Goal: Transaction & Acquisition: Obtain resource

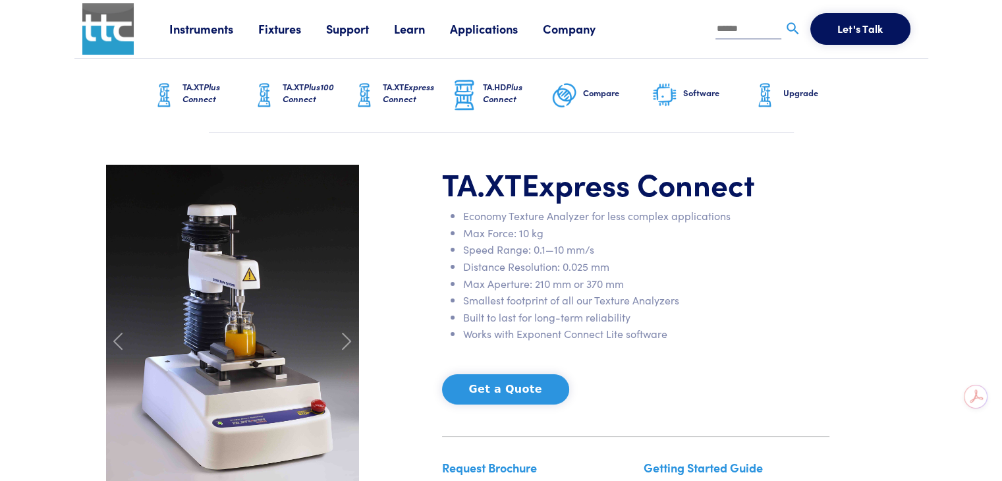
scroll to position [132, 0]
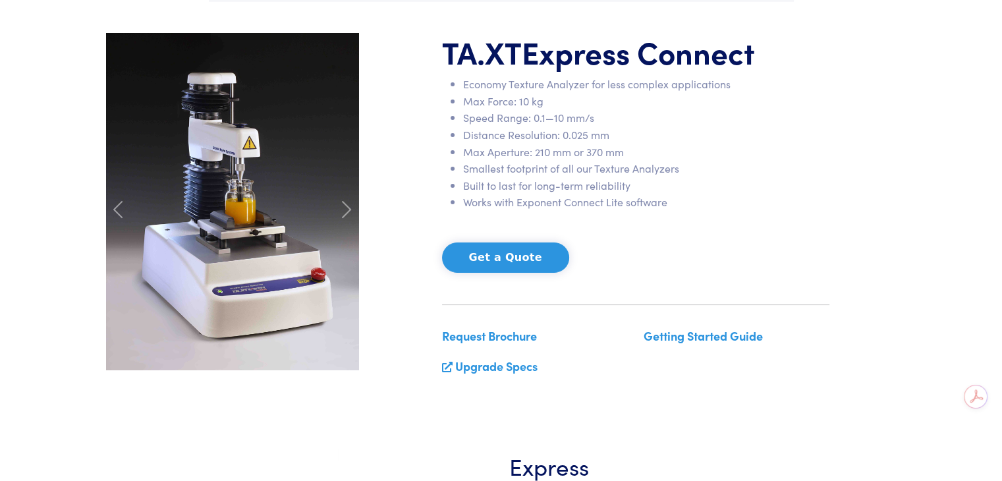
click at [530, 366] on link "Upgrade Specs" at bounding box center [496, 366] width 82 height 16
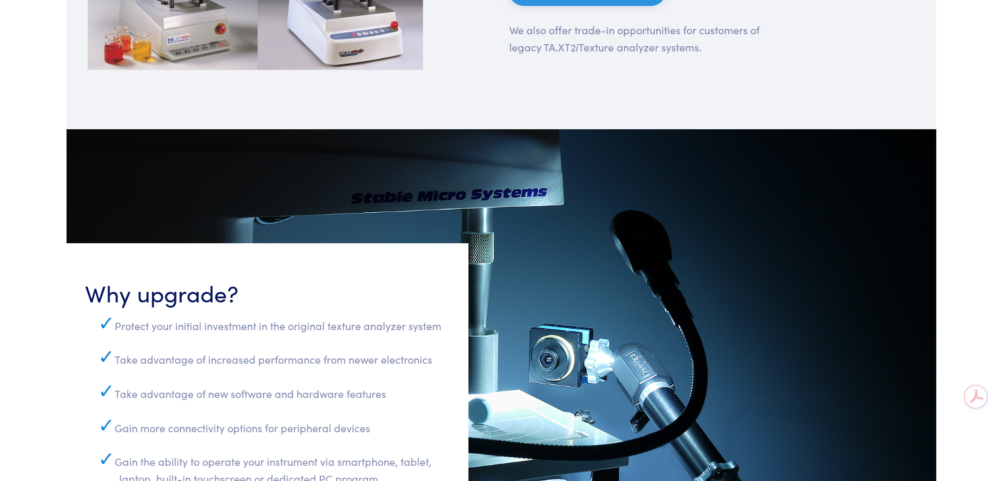
scroll to position [247, 0]
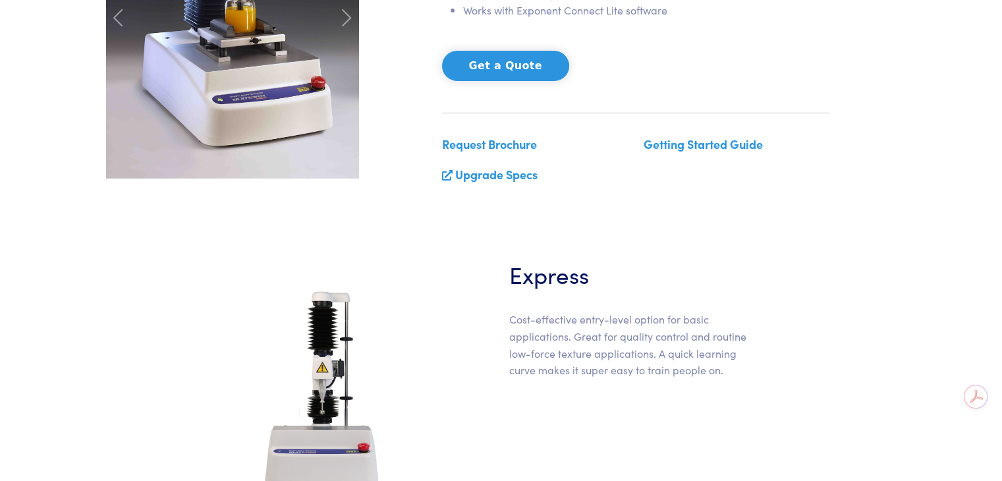
scroll to position [329, 0]
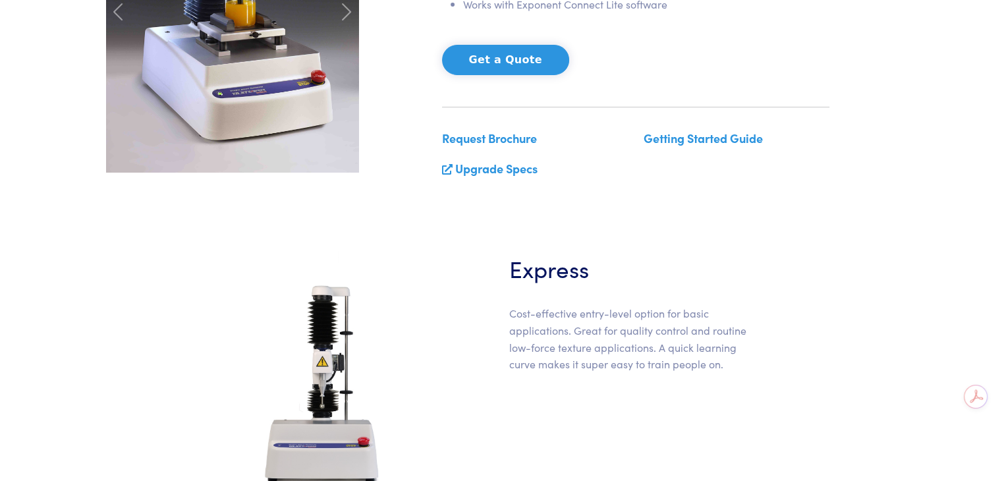
click at [495, 132] on link "Request Brochure" at bounding box center [489, 138] width 95 height 16
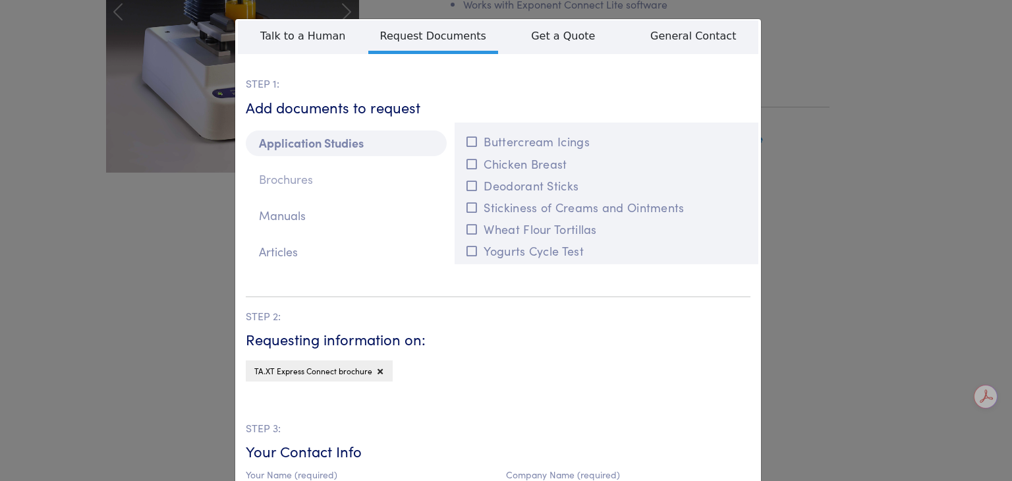
click at [341, 191] on p "Brochures" at bounding box center [346, 180] width 201 height 26
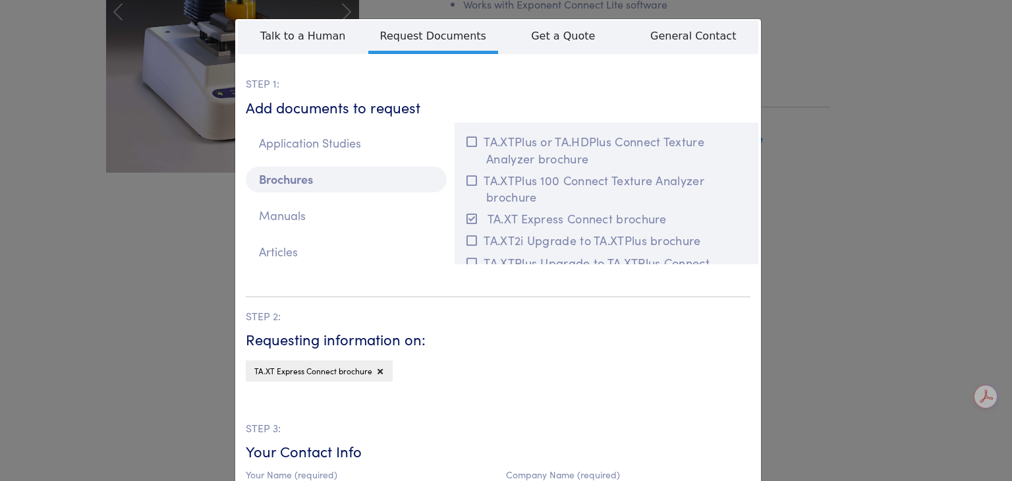
click at [859, 193] on div "**********" at bounding box center [506, 240] width 1012 height 481
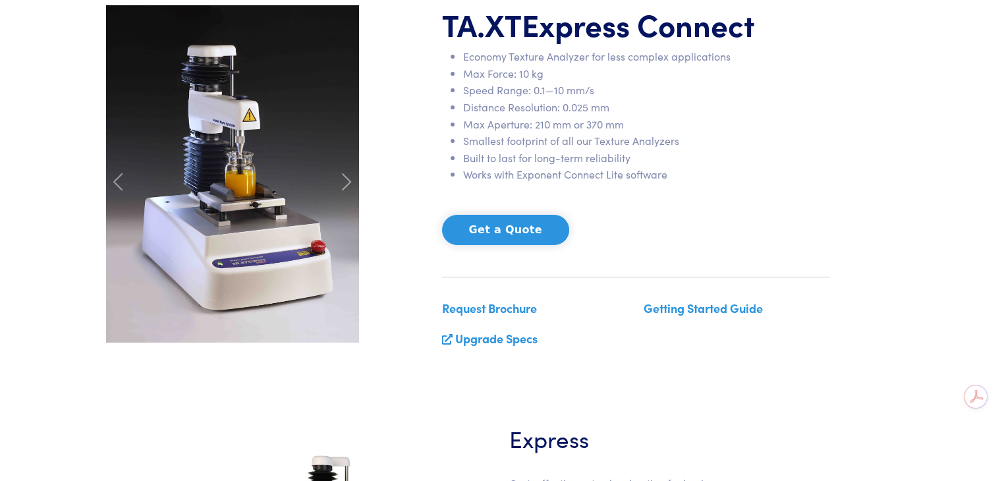
scroll to position [66, 0]
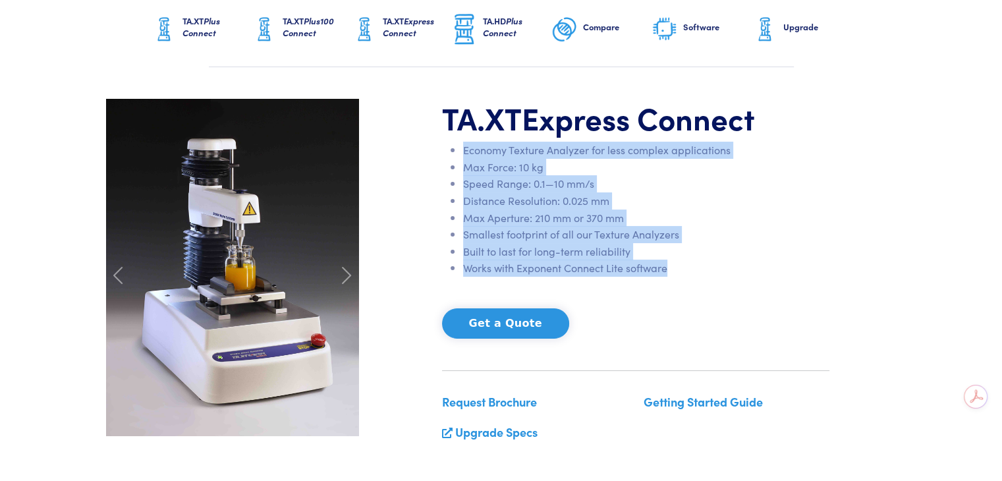
drag, startPoint x: 670, startPoint y: 270, endPoint x: 456, endPoint y: 144, distance: 248.3
click at [456, 144] on ul "Economy Texture Analyzer for less complex applications Max Force: 10 kg Speed R…" at bounding box center [635, 209] width 387 height 135
copy ul "Economy Texture Analyzer for less complex applications Max Force: 10 kg Speed R…"
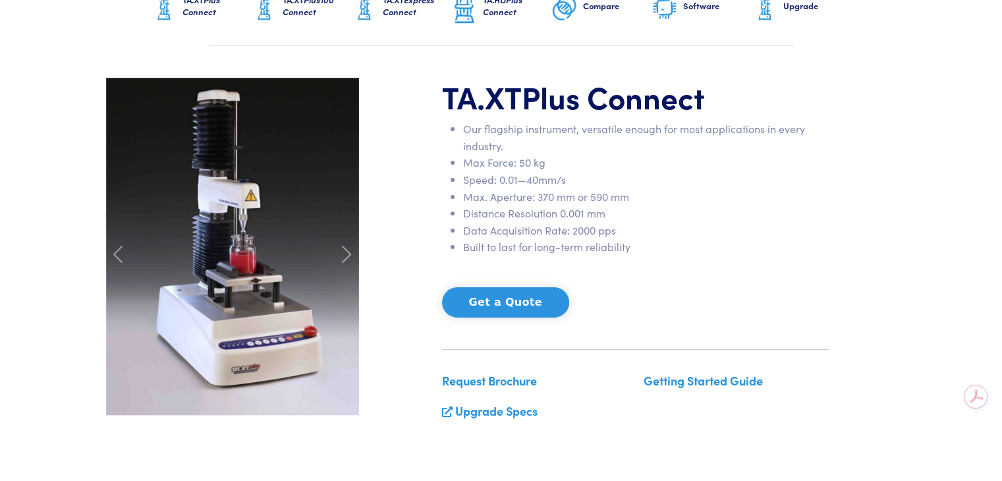
scroll to position [66, 0]
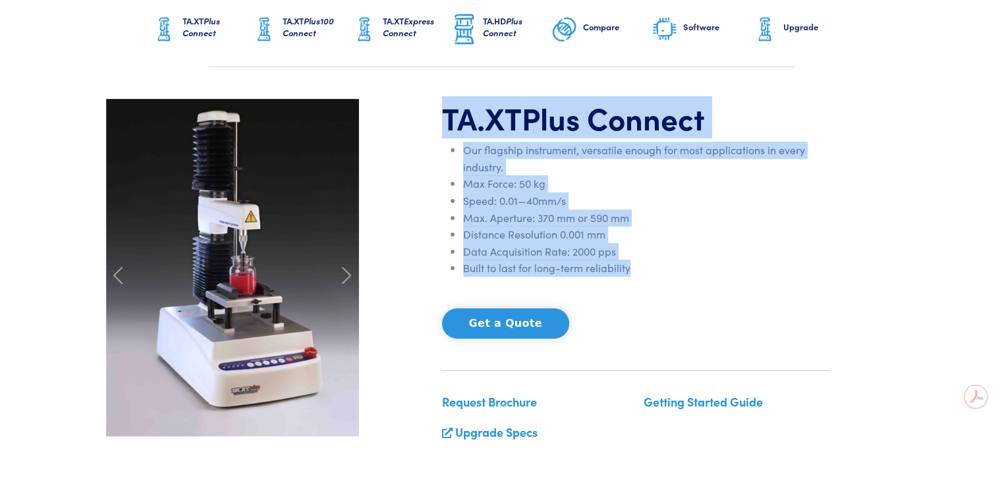
drag, startPoint x: 441, startPoint y: 115, endPoint x: 633, endPoint y: 267, distance: 245.6
click at [633, 267] on div "TA.XT Plus Connect Our flagship instrument, versatile enough for most applicati…" at bounding box center [635, 276] width 403 height 354
copy div "TA.XT Plus Connect Our flagship instrument, versatile enough for most applicati…"
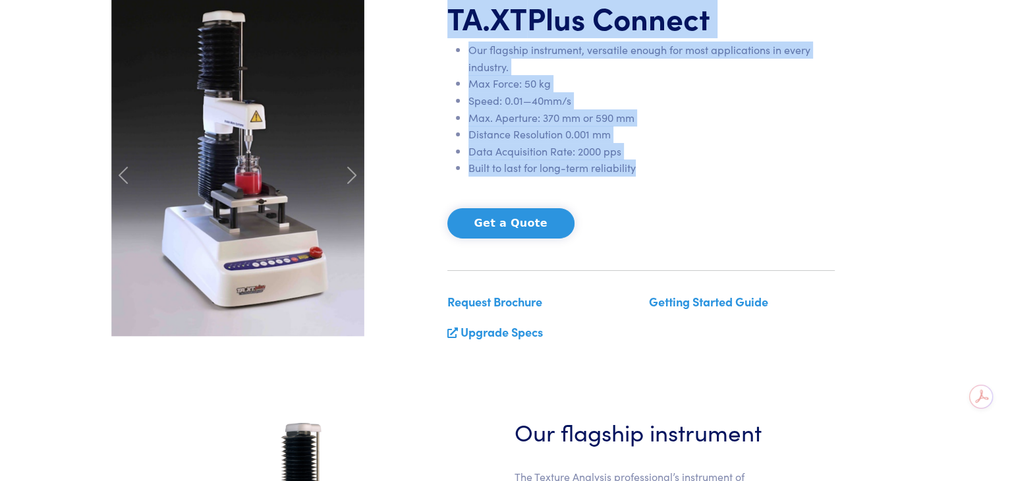
scroll to position [198, 0]
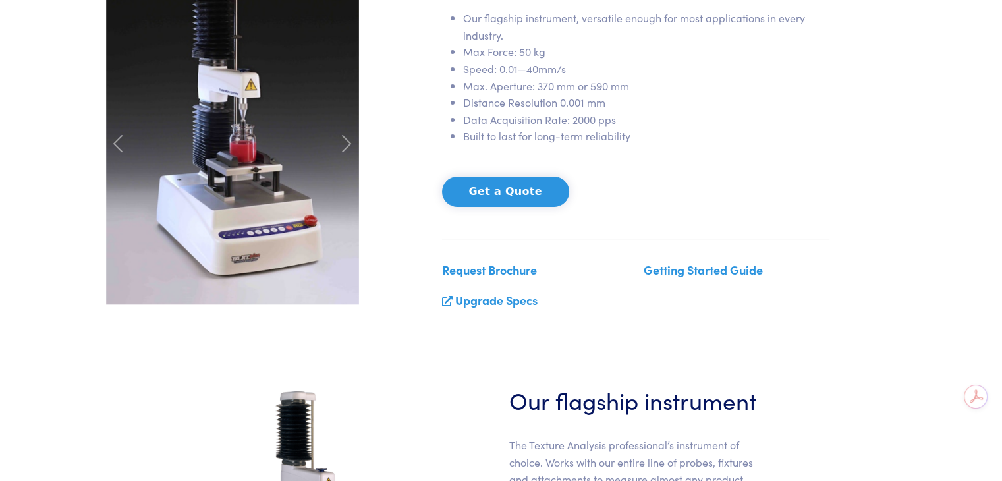
click at [522, 269] on link "Request Brochure" at bounding box center [489, 269] width 95 height 16
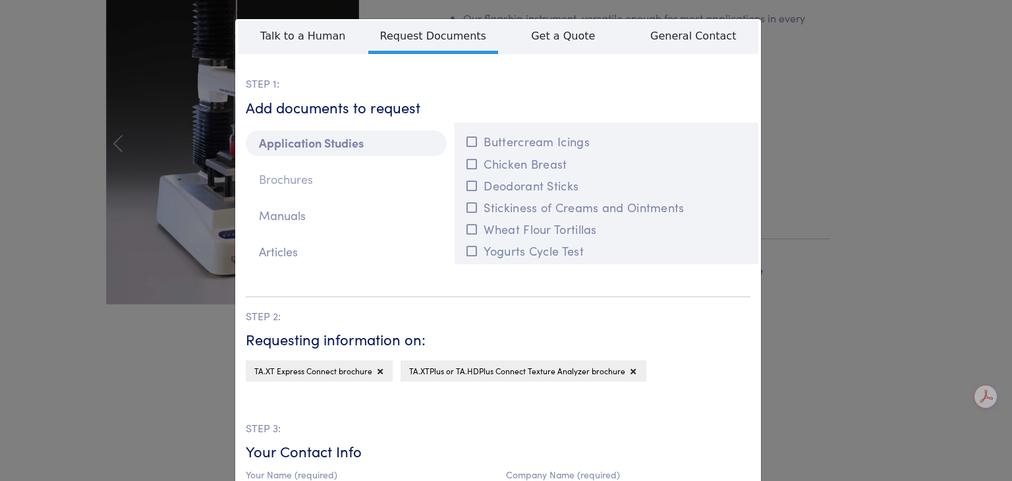
click at [295, 177] on p "Brochures" at bounding box center [346, 180] width 201 height 26
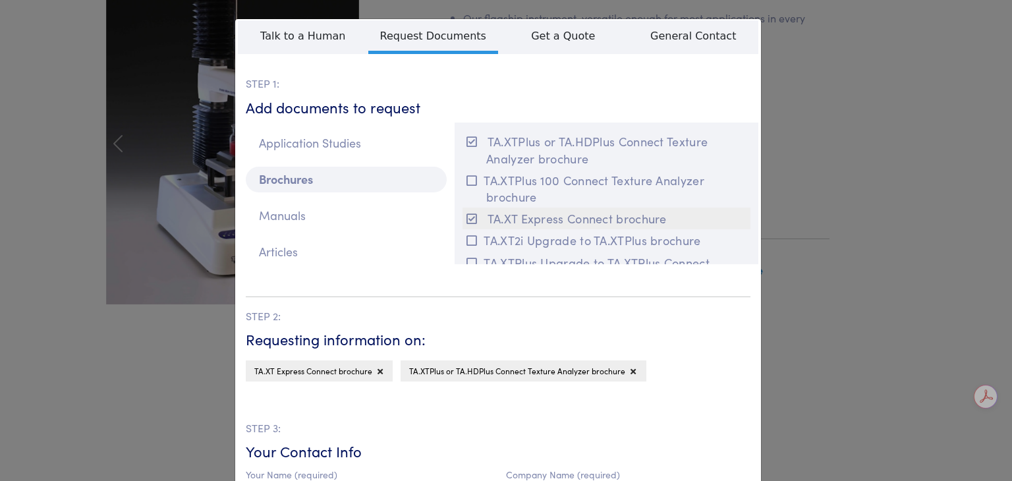
click at [469, 221] on icon at bounding box center [471, 219] width 11 height 12
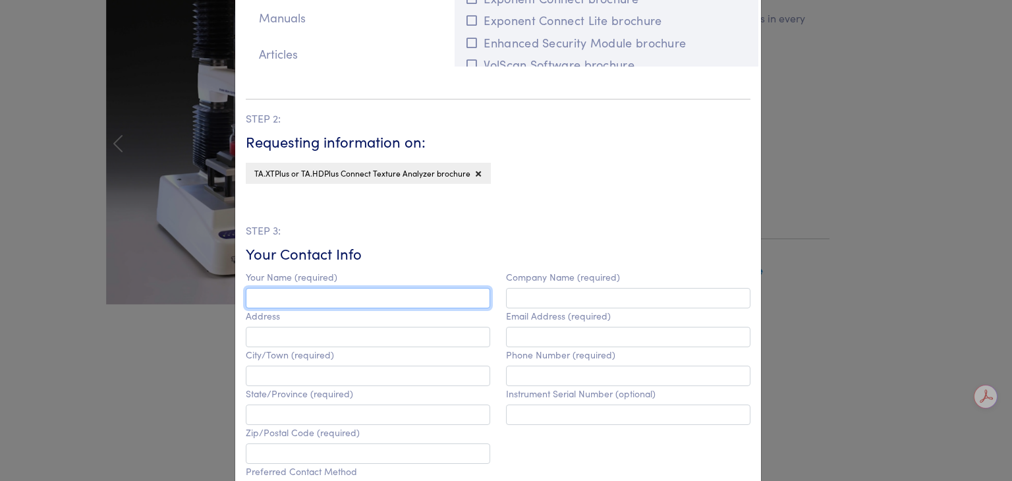
click at [357, 294] on input "text" at bounding box center [368, 298] width 244 height 20
type input "**********"
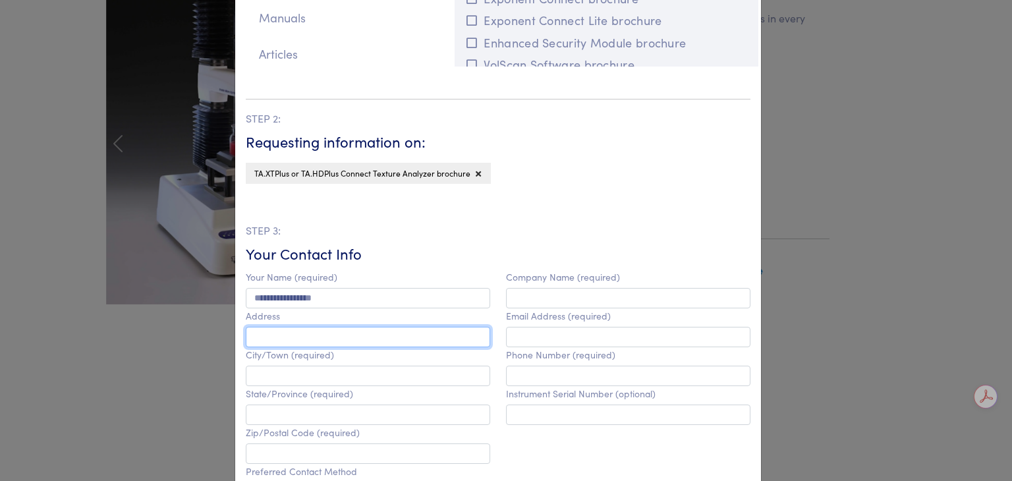
type input "**********"
type input "*****"
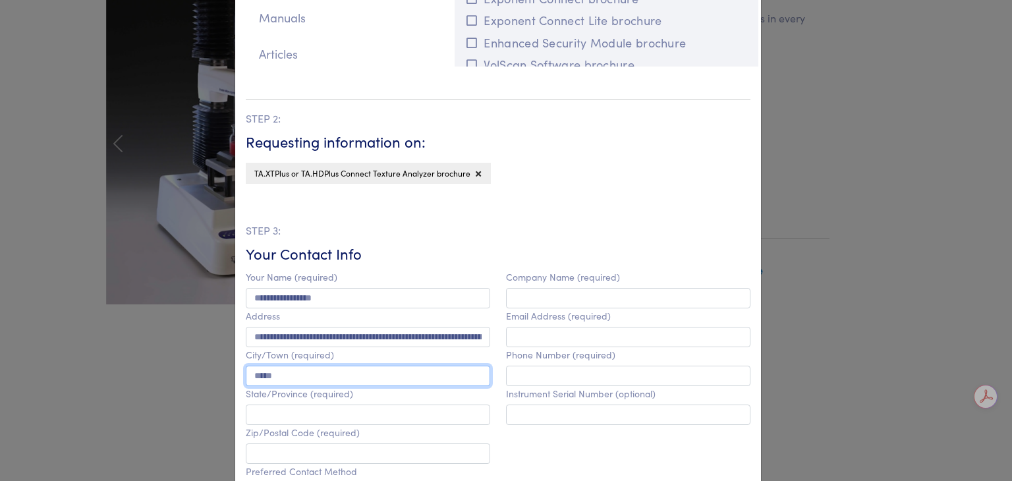
type input "****"
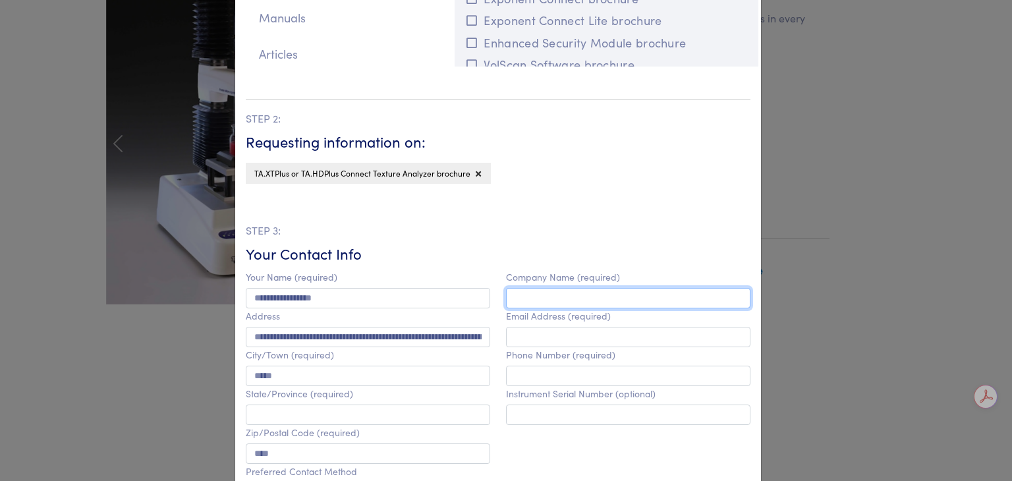
type input "**********"
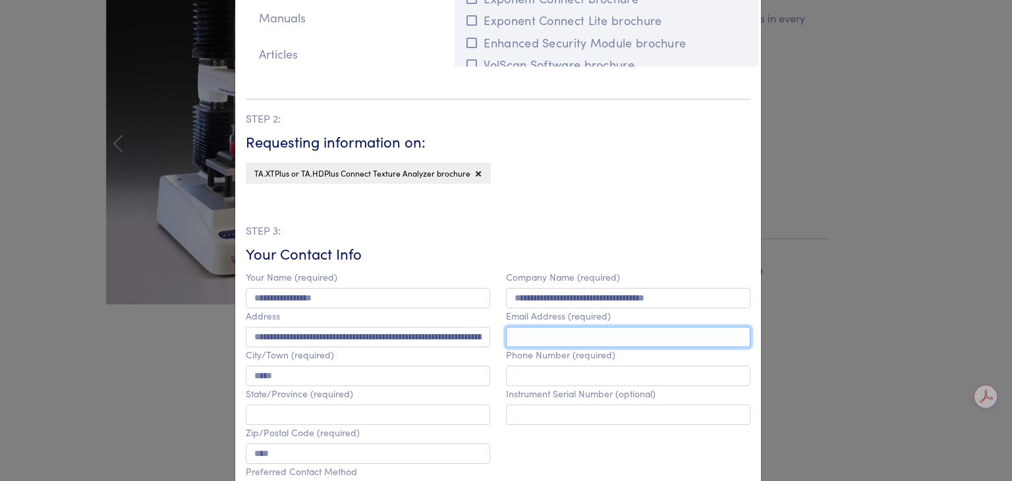
type input "**********"
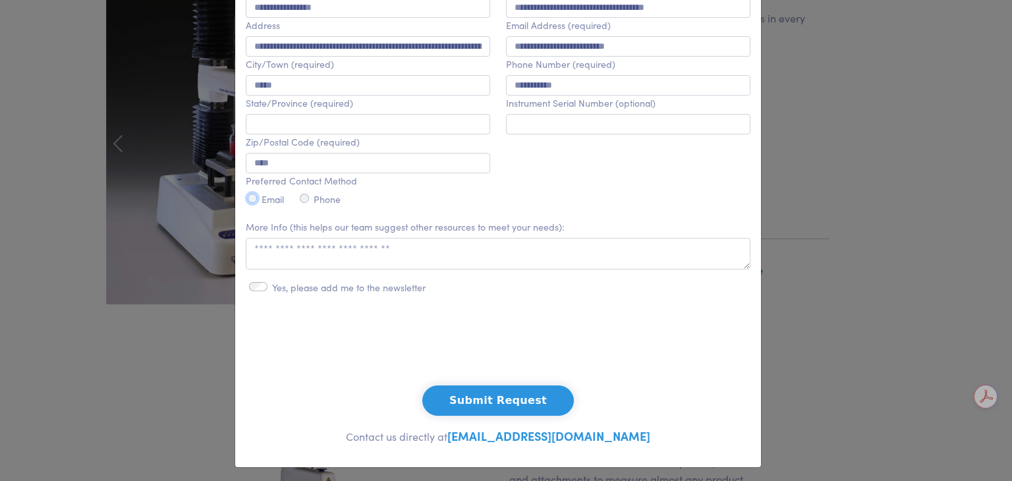
scroll to position [495, 0]
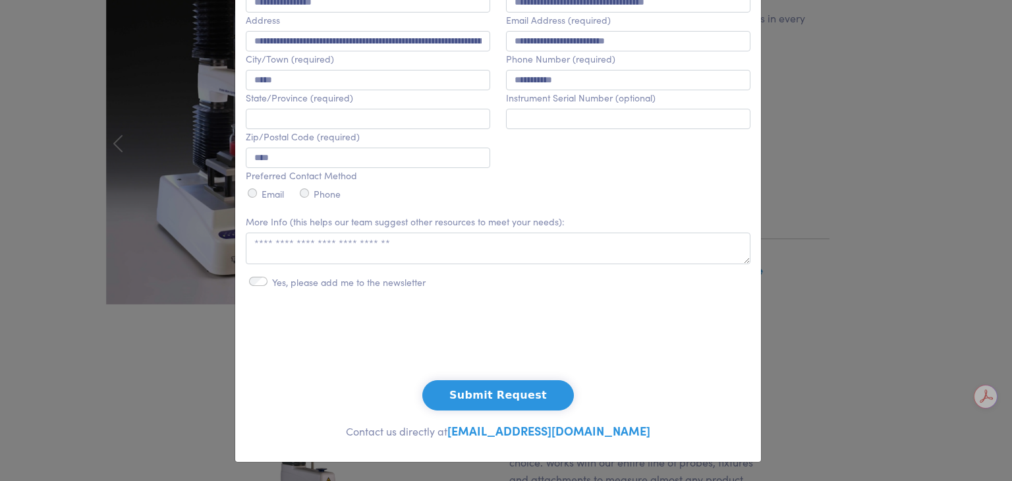
click at [508, 394] on button "Submit Request" at bounding box center [497, 395] width 151 height 30
click at [315, 121] on input "text" at bounding box center [368, 119] width 244 height 20
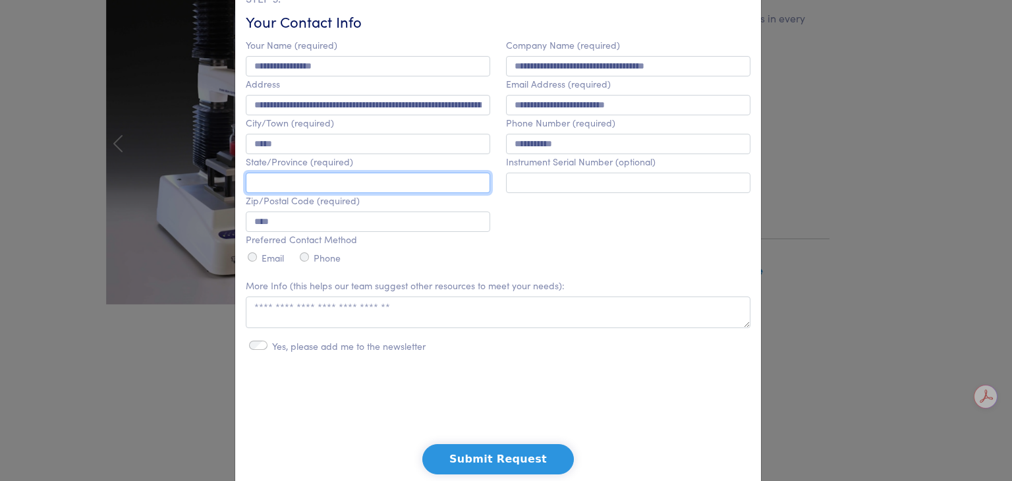
click at [283, 180] on input "text" at bounding box center [368, 183] width 244 height 20
type input "**********"
click at [467, 470] on button "Submit Request" at bounding box center [497, 459] width 151 height 30
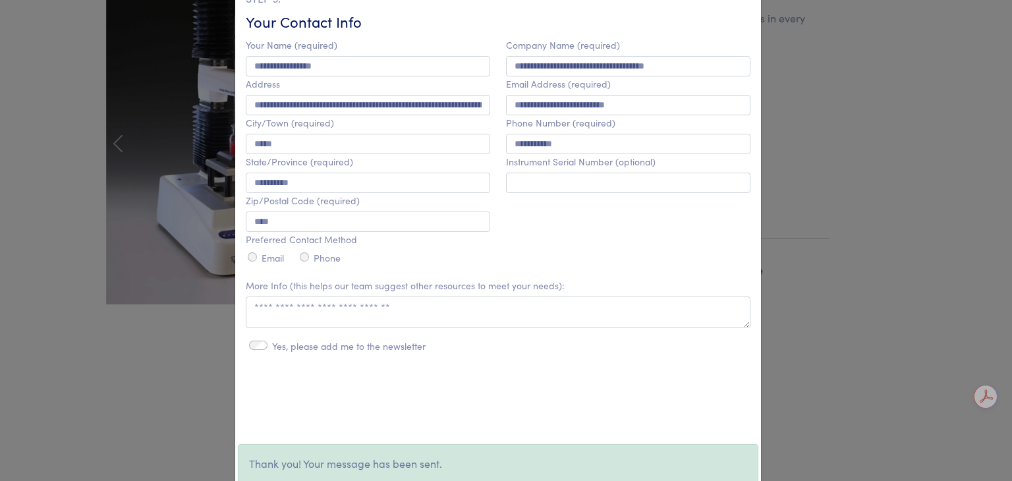
scroll to position [0, 0]
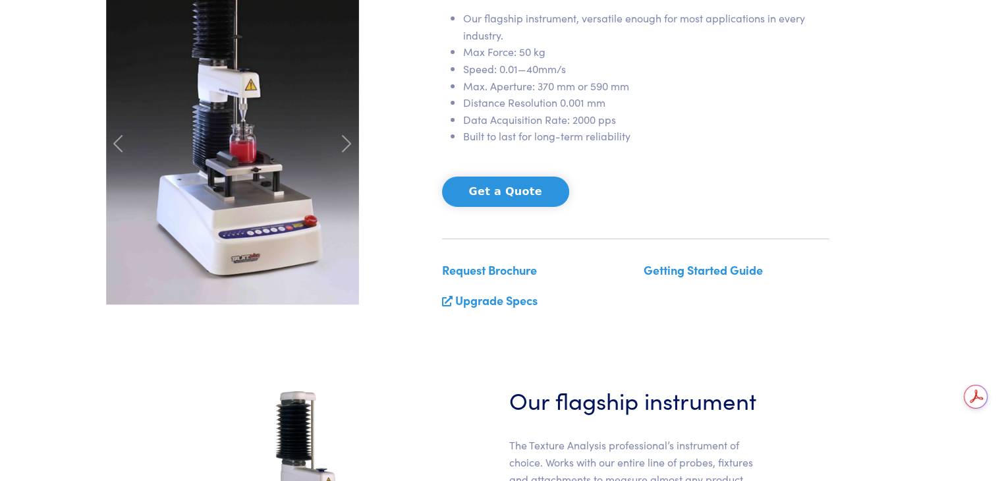
click at [530, 299] on link "Upgrade Specs" at bounding box center [496, 300] width 82 height 16
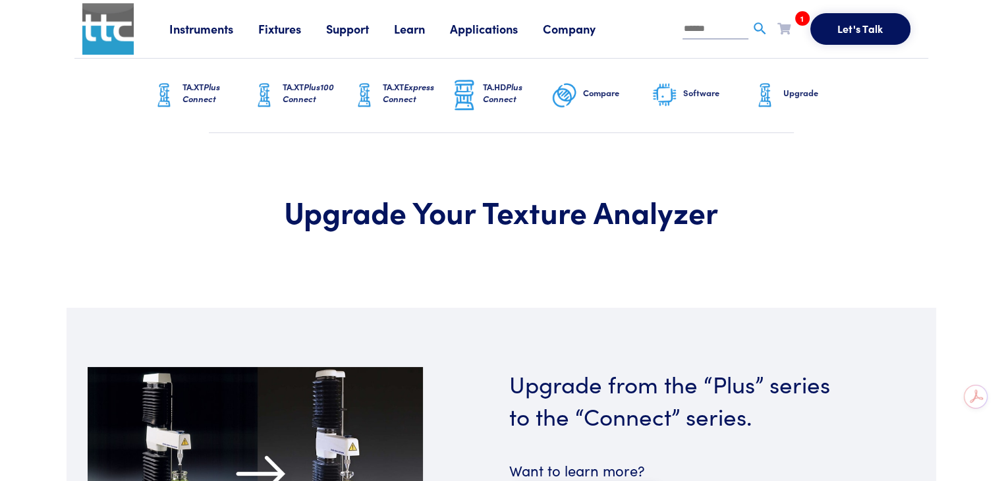
click at [180, 96] on link "TA.XT Plus Connect" at bounding box center [201, 96] width 100 height 74
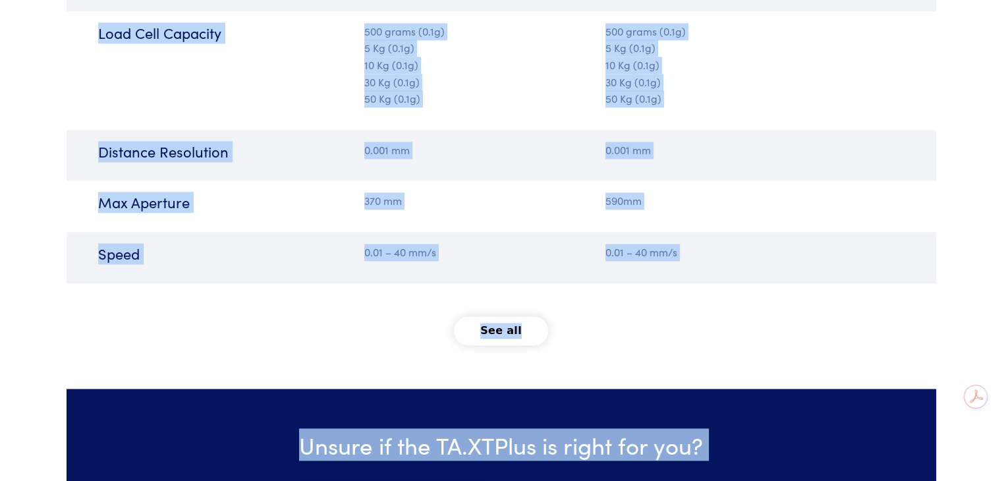
scroll to position [1768, 0]
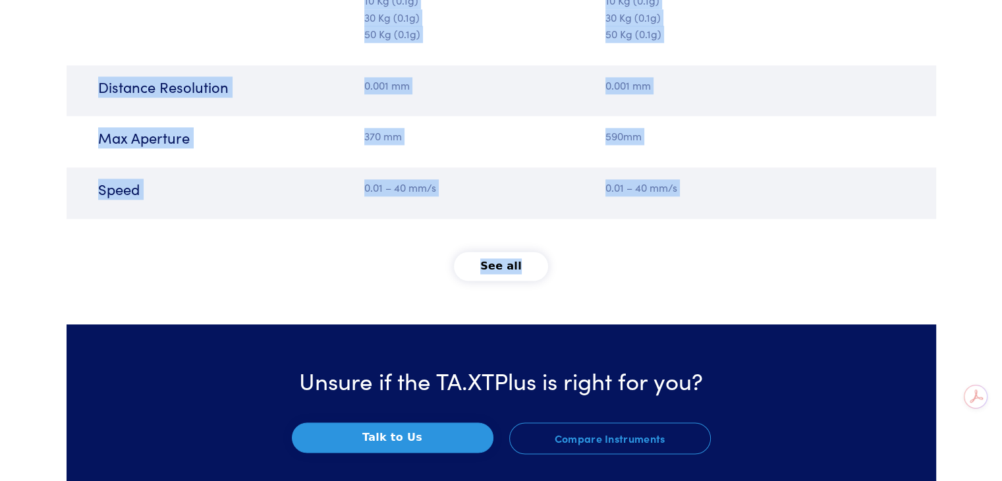
drag, startPoint x: 96, startPoint y: 180, endPoint x: 693, endPoint y: 313, distance: 611.2
click at [489, 262] on button "See all" at bounding box center [501, 266] width 94 height 29
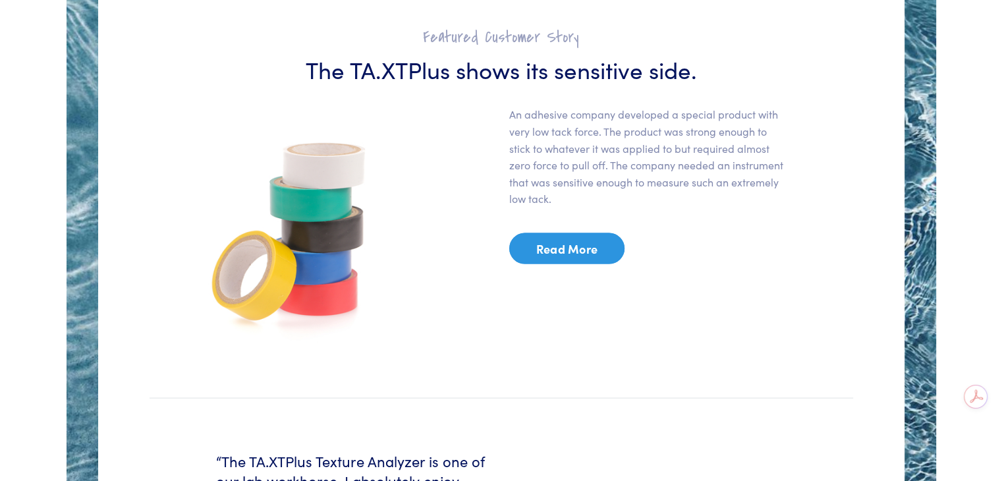
scroll to position [2558, 0]
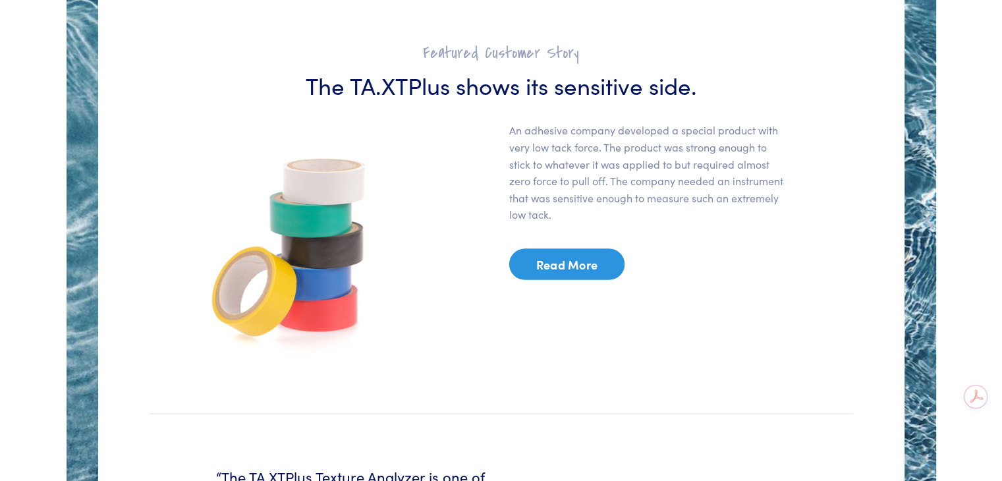
click at [572, 275] on link "Read More" at bounding box center [567, 264] width 116 height 31
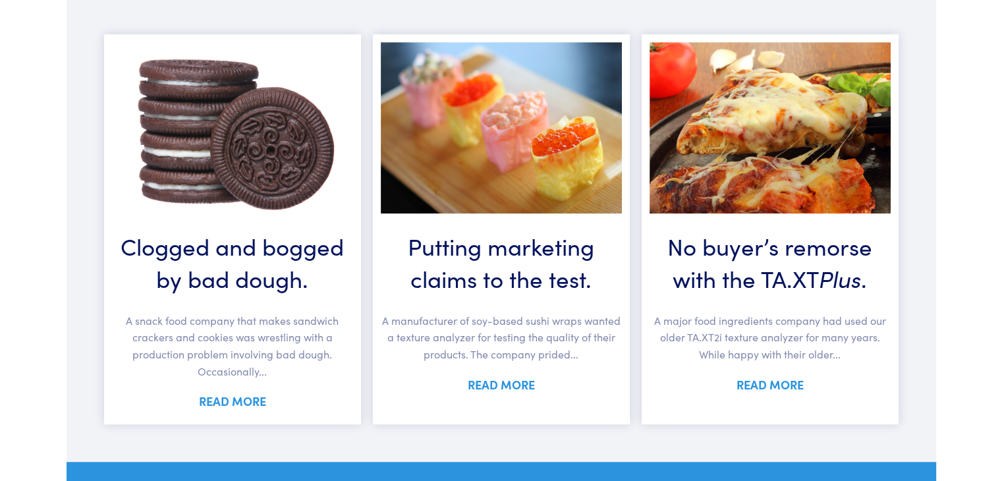
scroll to position [724, 0]
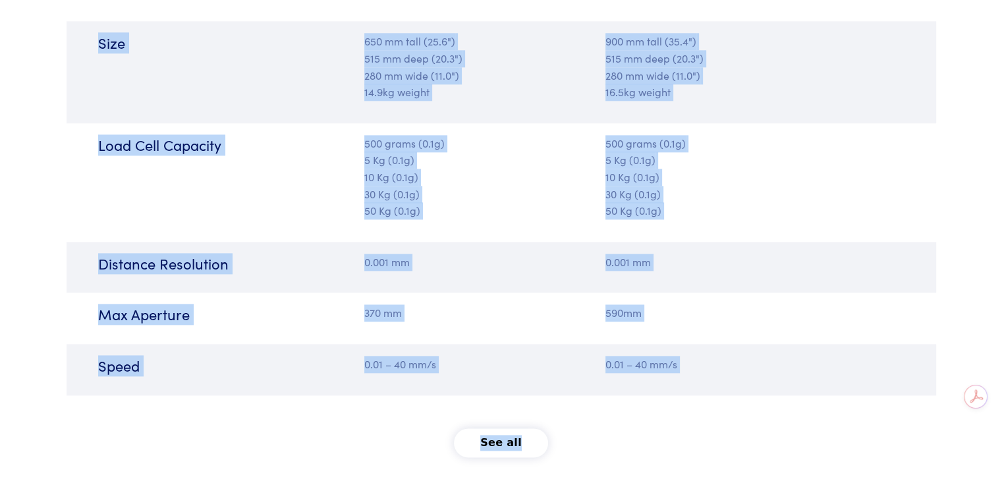
scroll to position [1723, 0]
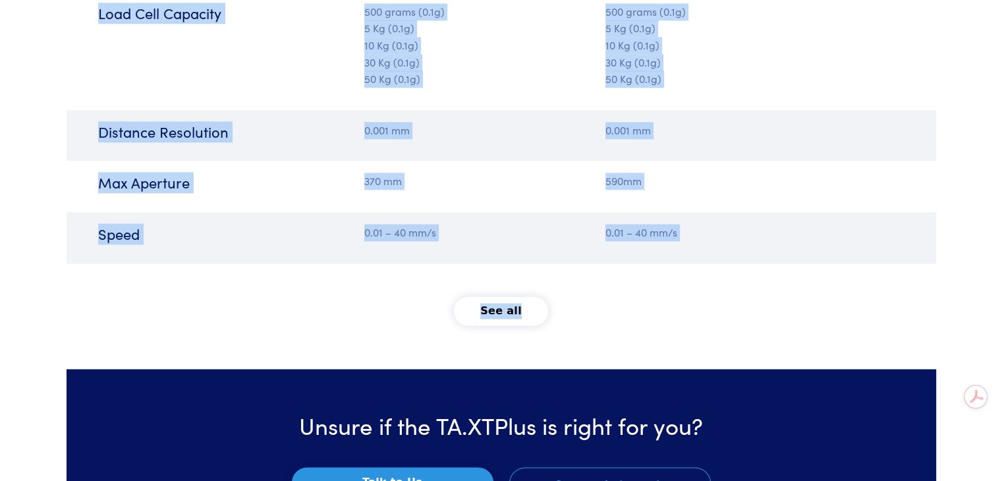
drag, startPoint x: 86, startPoint y: 259, endPoint x: 652, endPoint y: 293, distance: 566.8
click at [503, 308] on button "See all" at bounding box center [501, 310] width 94 height 29
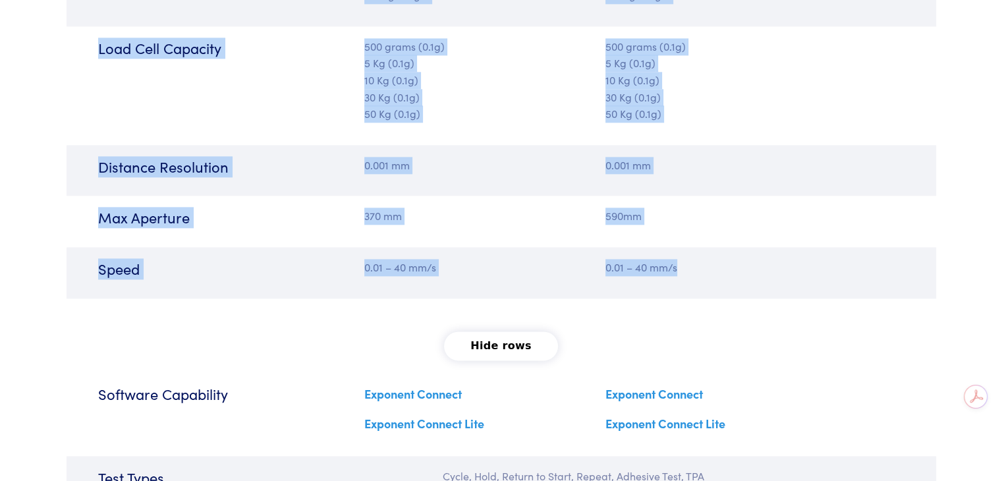
scroll to position [1591, 0]
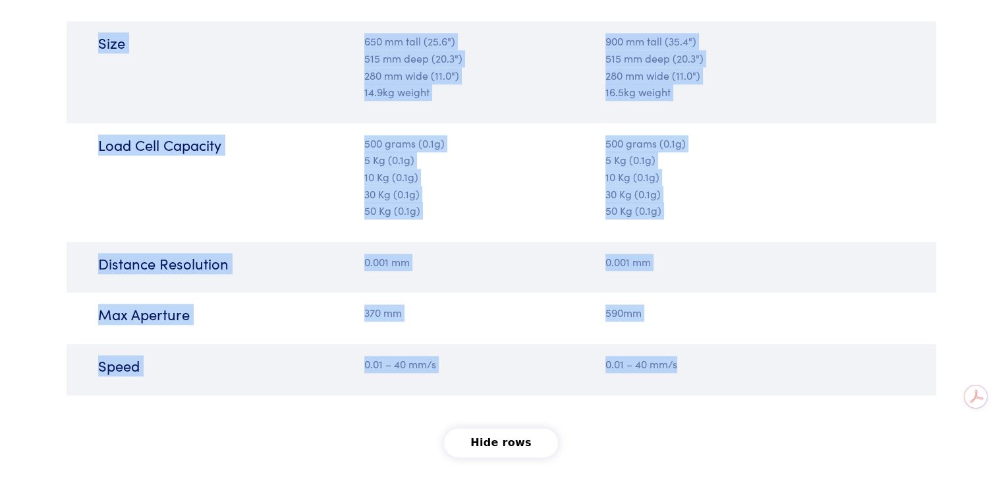
drag, startPoint x: 238, startPoint y: 160, endPoint x: 170, endPoint y: 122, distance: 78.4
click at [237, 159] on div "Load Cell Capacity" at bounding box center [212, 182] width 290 height 95
click at [100, 38] on h6 "Size" at bounding box center [223, 43] width 250 height 20
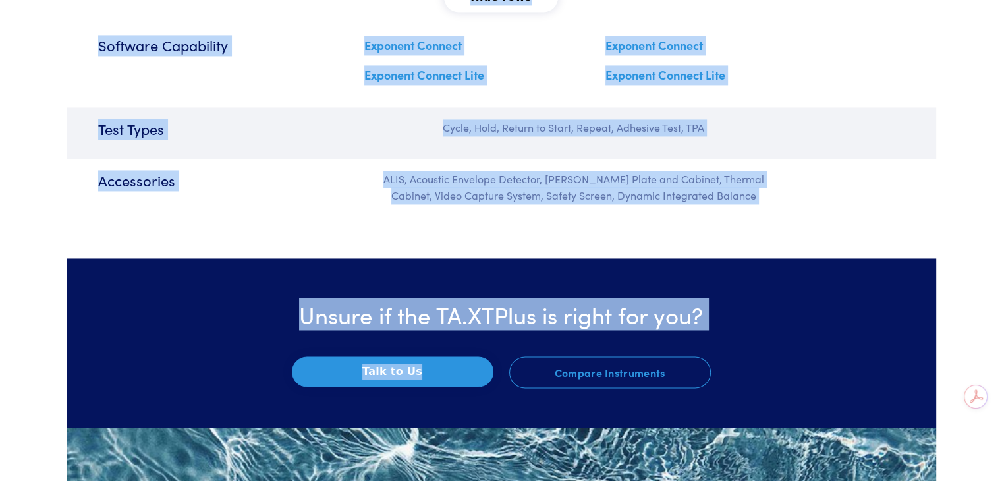
scroll to position [2231, 0]
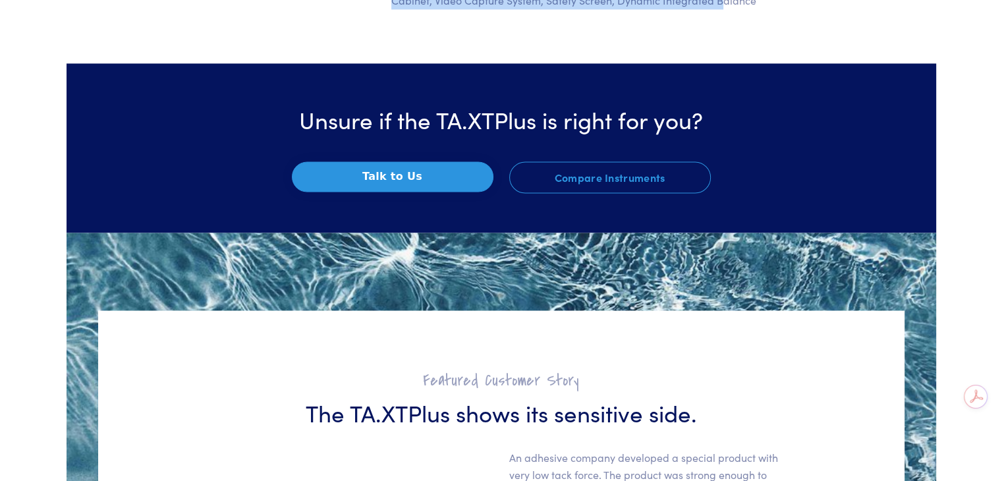
drag, startPoint x: 96, startPoint y: 36, endPoint x: 734, endPoint y: 17, distance: 638.4
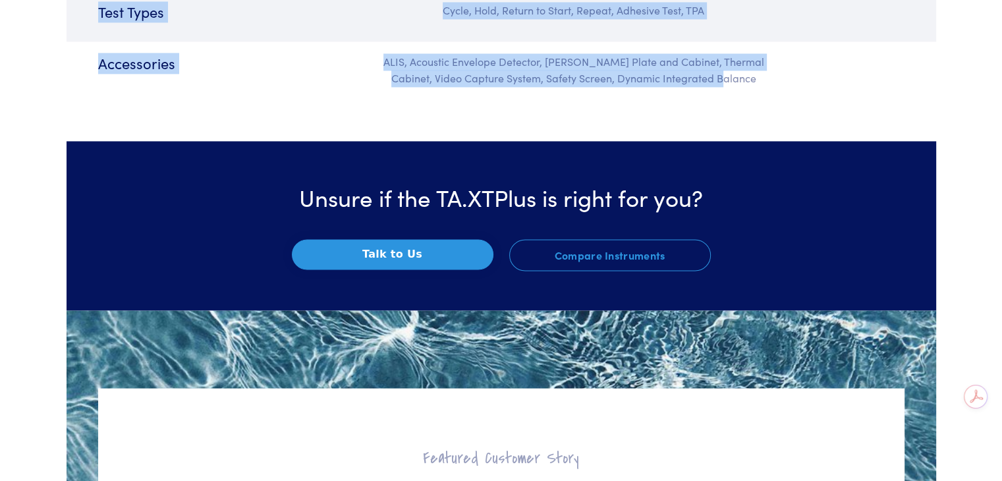
scroll to position [1968, 0]
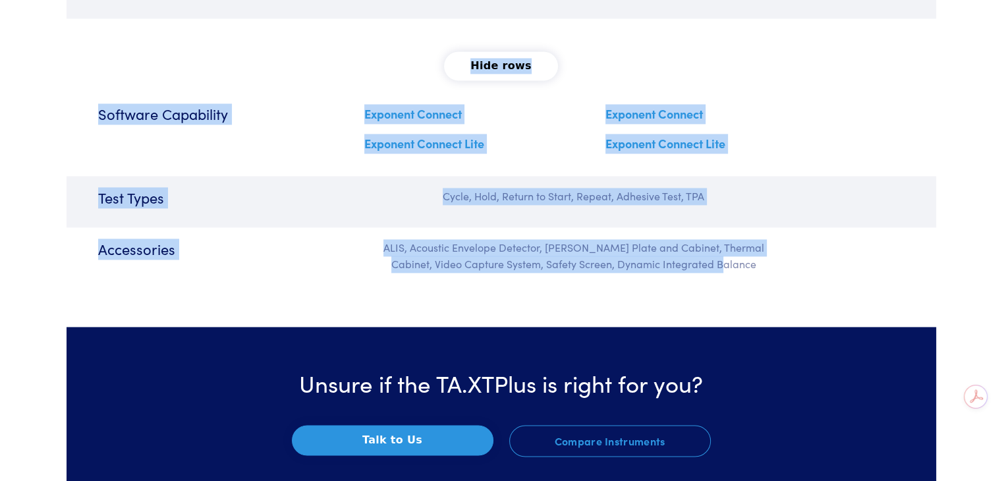
copy div "Size 650 mm tall (25.6") 515 mm deep (20.3") 280 mm wide (11.0") 14.9kg weight …"
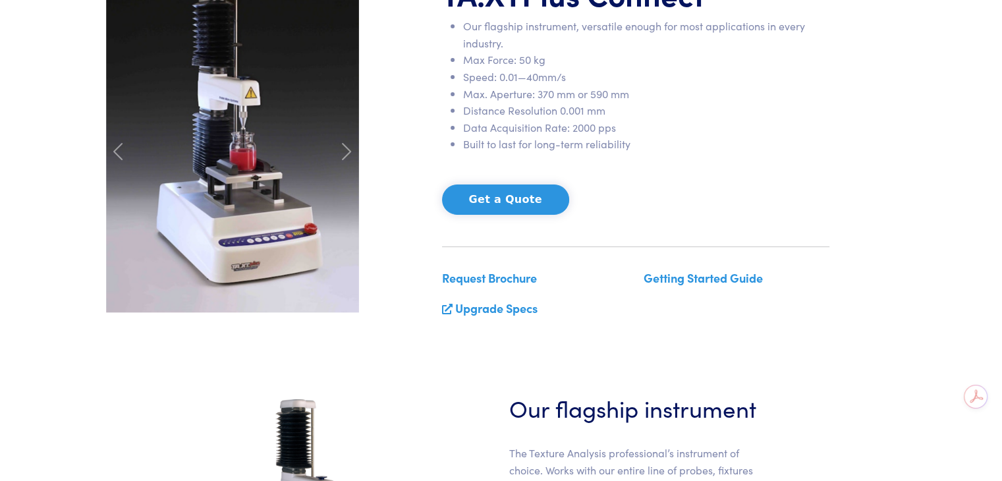
scroll to position [0, 0]
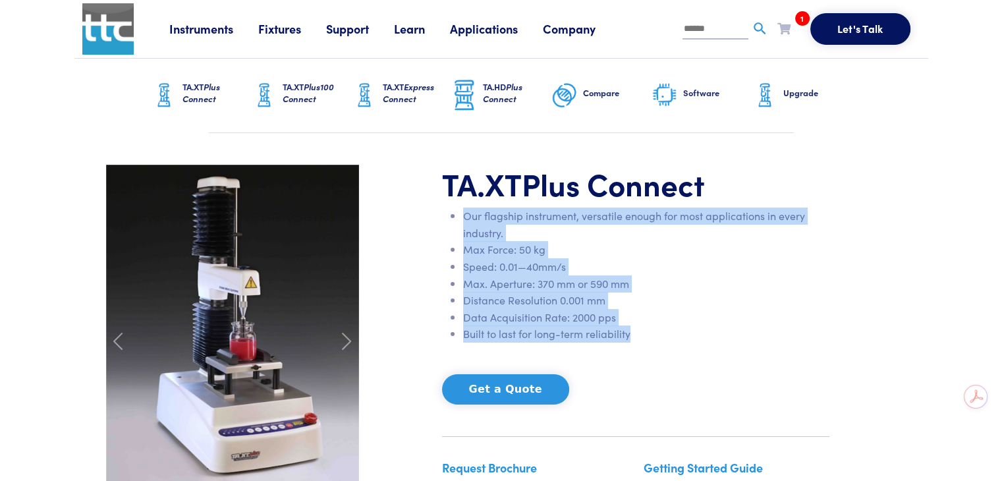
drag, startPoint x: 460, startPoint y: 213, endPoint x: 636, endPoint y: 332, distance: 212.1
click at [636, 332] on ul "Our flagship instrument, versatile enough for most applications in every indust…" at bounding box center [635, 274] width 387 height 135
click at [635, 333] on li "Built to last for long-term reliability" at bounding box center [646, 333] width 366 height 17
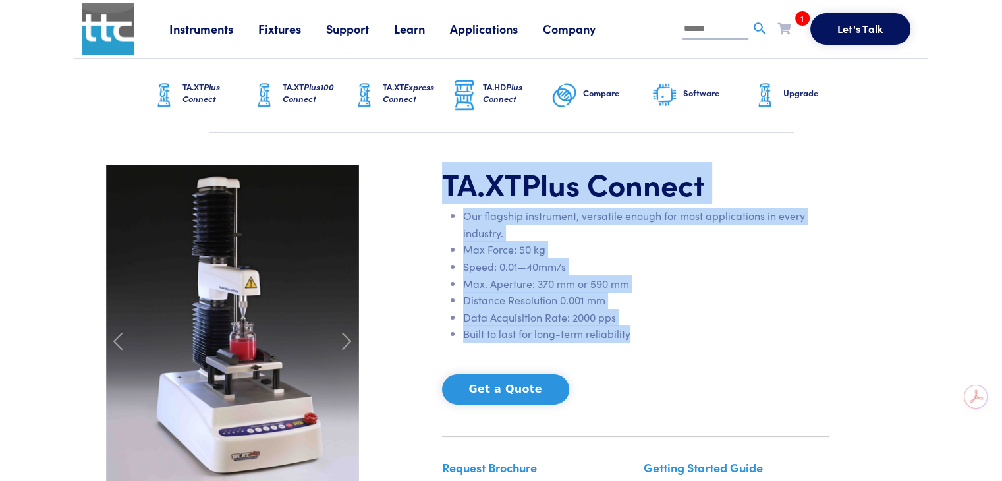
drag, startPoint x: 633, startPoint y: 334, endPoint x: 447, endPoint y: 159, distance: 255.3
click at [447, 159] on section "TA.XT Plus Connect Our flagship instrument, versatile enough for most applicati…" at bounding box center [501, 341] width 854 height 417
copy div "TA.XT Plus Connect Our flagship instrument, versatile enough for most applicati…"
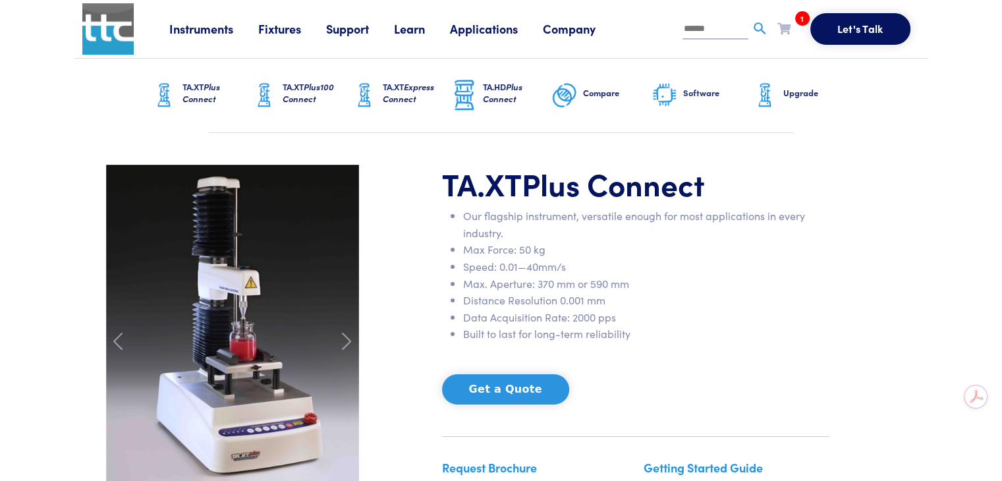
click at [699, 356] on div "TA.XT Plus Connect Our flagship instrument, versatile enough for most applicati…" at bounding box center [635, 342] width 403 height 354
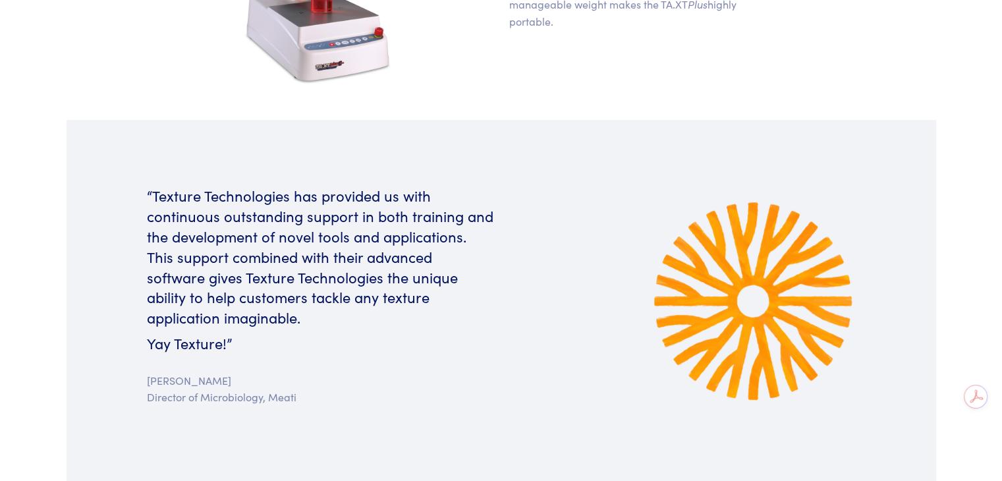
scroll to position [790, 0]
